Goal: Information Seeking & Learning: Learn about a topic

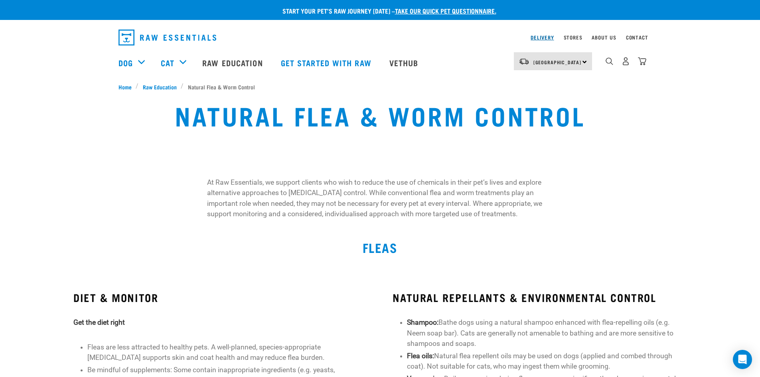
click at [547, 36] on link "Delivery" at bounding box center [542, 37] width 23 height 3
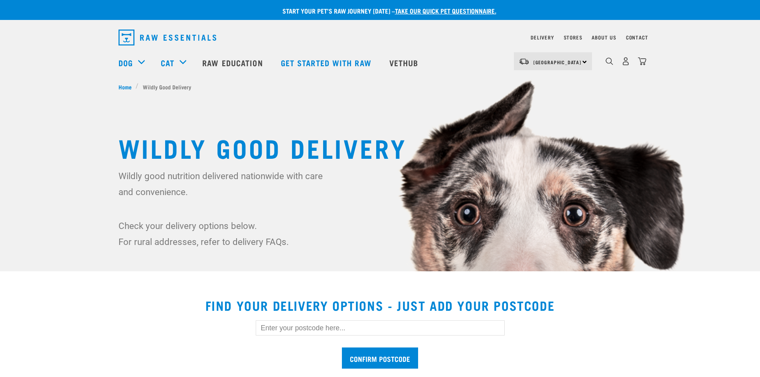
click at [283, 325] on input "text" at bounding box center [380, 327] width 249 height 15
type input "7120"
click at [342, 348] on input "Confirm postcode" at bounding box center [380, 358] width 76 height 21
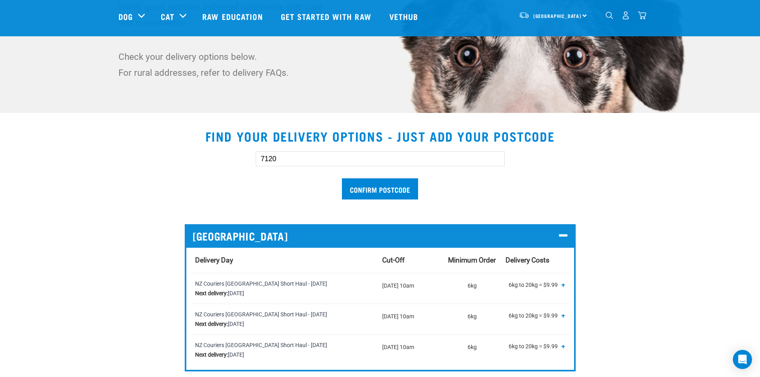
scroll to position [159, 0]
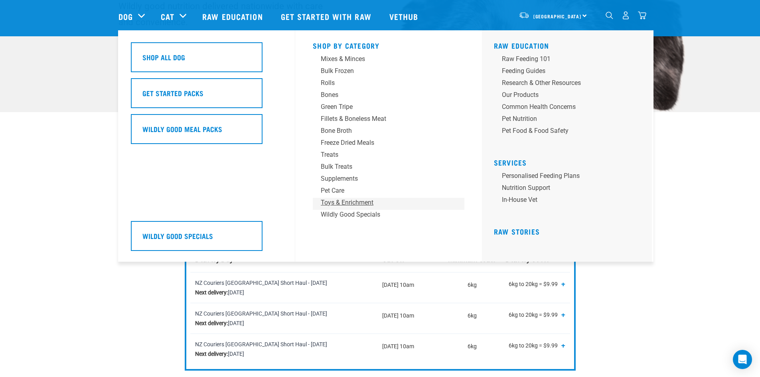
click at [340, 200] on div "Toys & Enrichment" at bounding box center [383, 203] width 125 height 10
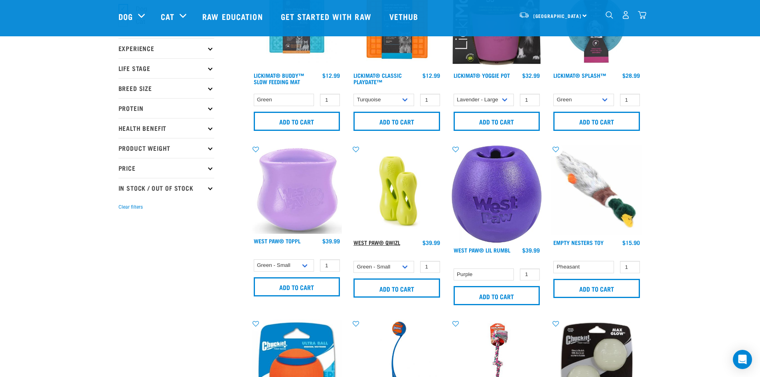
click at [366, 241] on link "West Paw® Qwizl" at bounding box center [377, 242] width 47 height 3
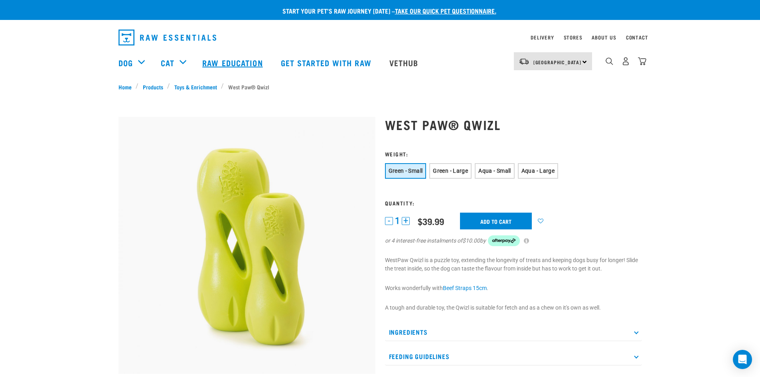
click at [212, 63] on link "Raw Education" at bounding box center [233, 63] width 78 height 32
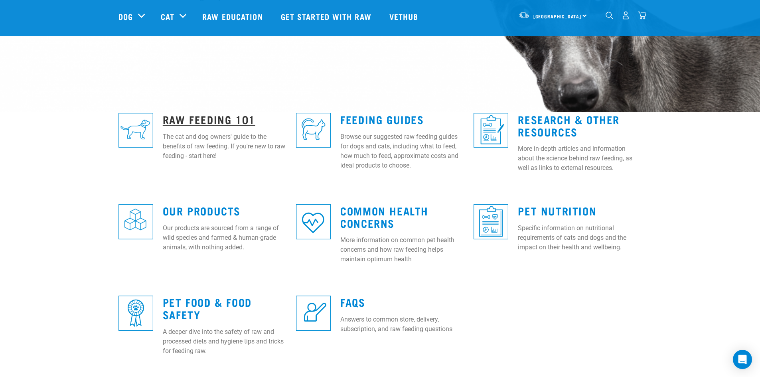
scroll to position [160, 0]
click at [190, 117] on link "Raw Feeding 101" at bounding box center [209, 119] width 93 height 6
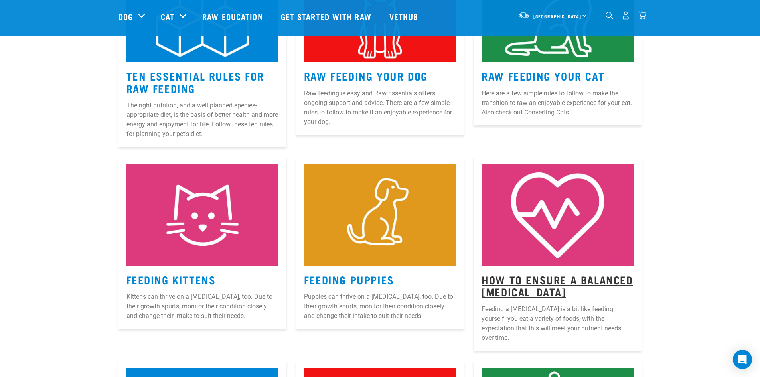
scroll to position [439, 0]
click at [515, 279] on link "How to Ensure a Balanced [MEDICAL_DATA]" at bounding box center [557, 285] width 151 height 18
